Goal: Task Accomplishment & Management: Manage account settings

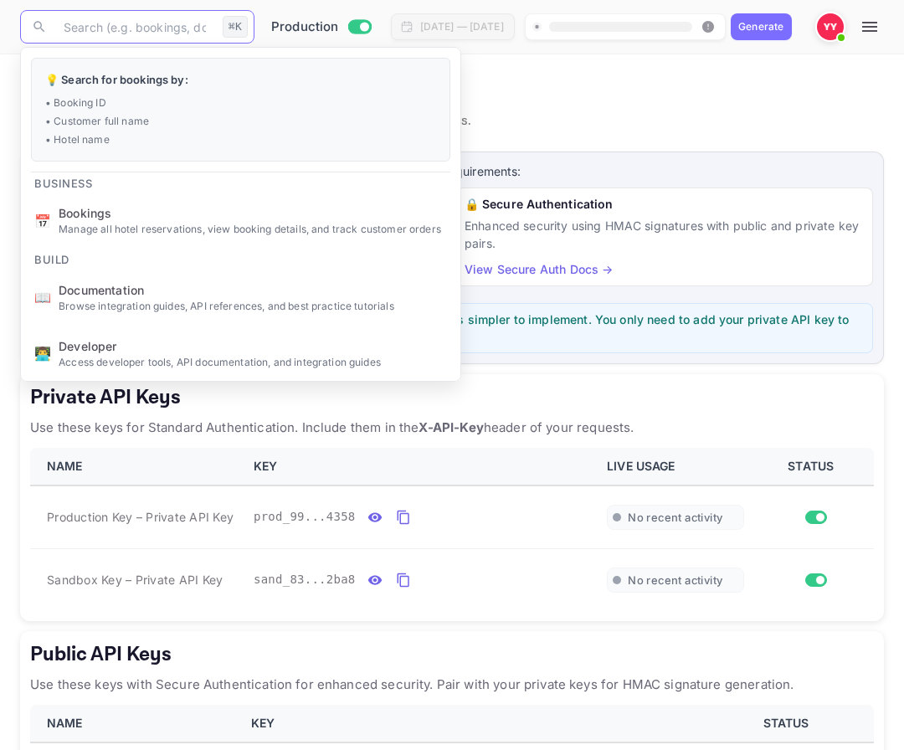
click at [844, 24] on img at bounding box center [830, 26] width 27 height 27
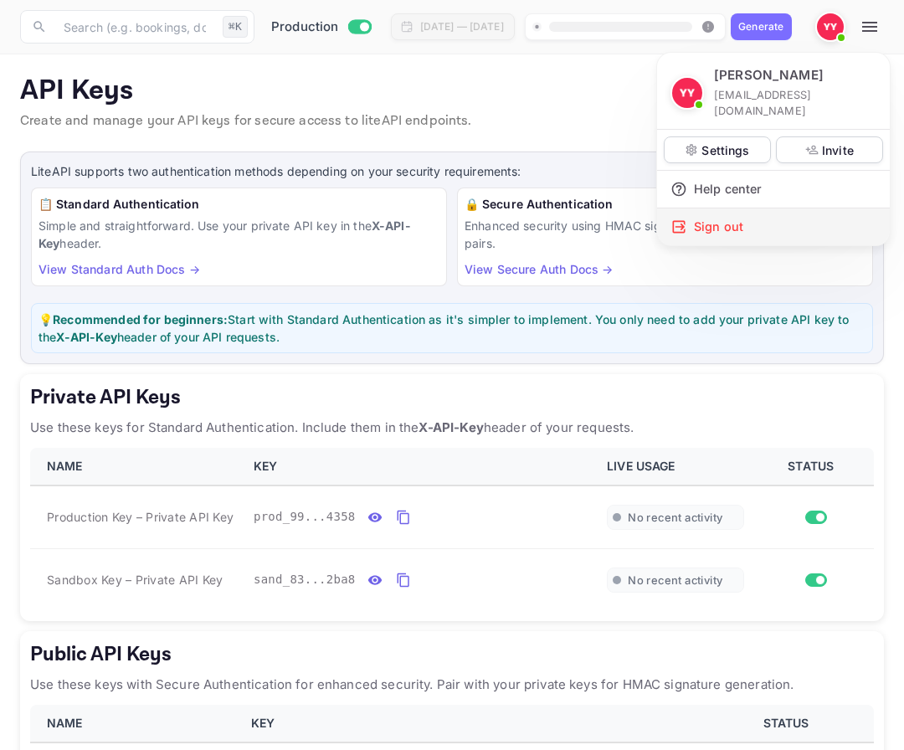
click at [784, 208] on div "Sign out" at bounding box center [773, 226] width 233 height 37
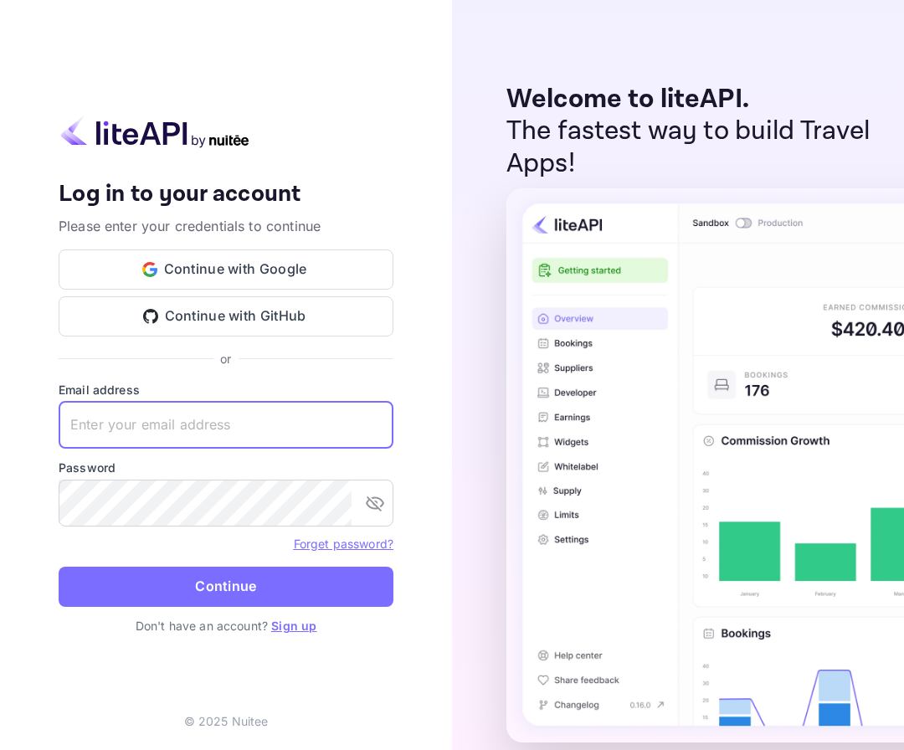
click at [300, 414] on input "text" at bounding box center [226, 425] width 335 height 47
drag, startPoint x: 191, startPoint y: 427, endPoint x: 139, endPoint y: 428, distance: 51.9
click at [139, 428] on input "[EMAIL_ADDRESS][DOMAIN_NAME]" at bounding box center [226, 425] width 335 height 47
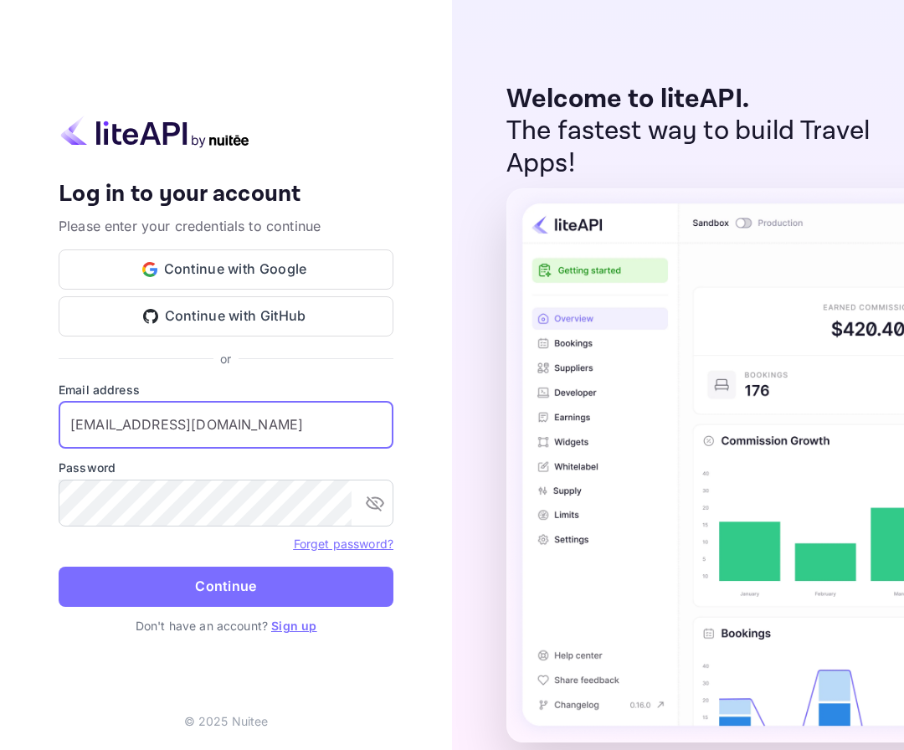
click at [139, 428] on input "[EMAIL_ADDRESS][DOMAIN_NAME]" at bounding box center [226, 425] width 335 height 47
type input "[EMAIL_ADDRESS][DOMAIN_NAME]"
